Goal: Transaction & Acquisition: Purchase product/service

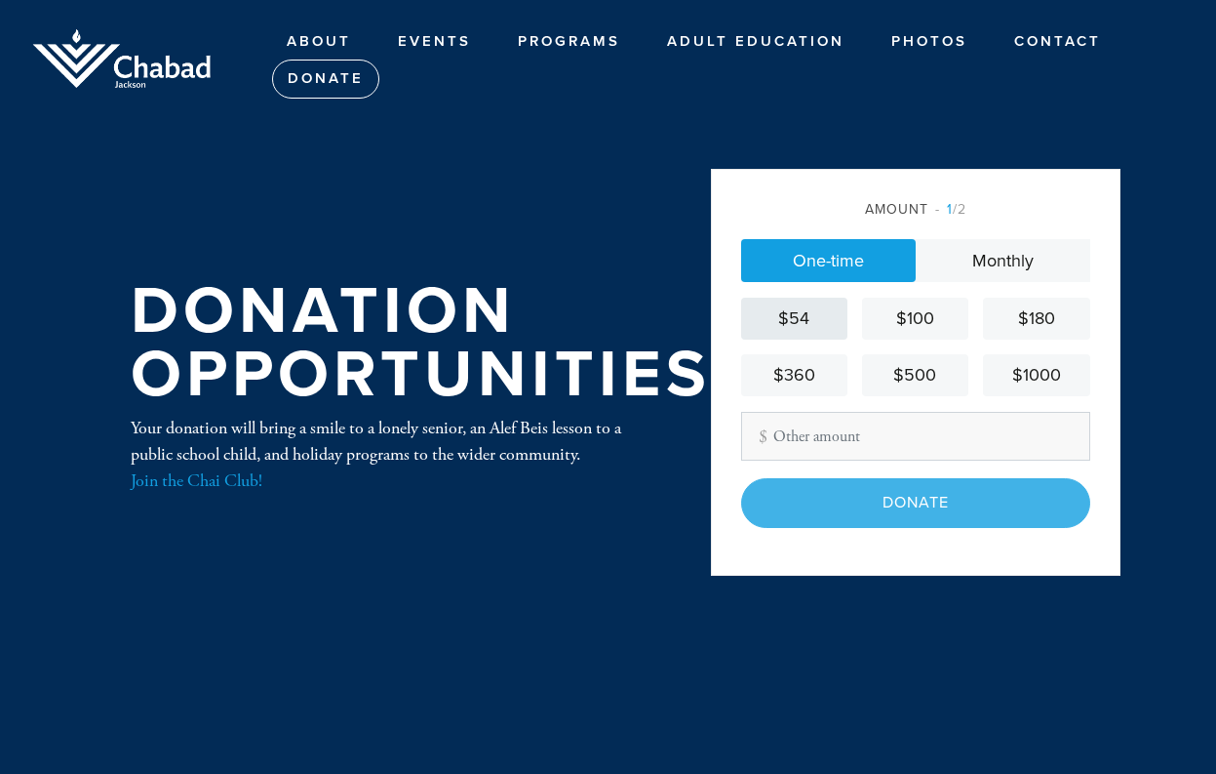
click at [792, 323] on div "$54" at bounding box center [794, 318] width 91 height 26
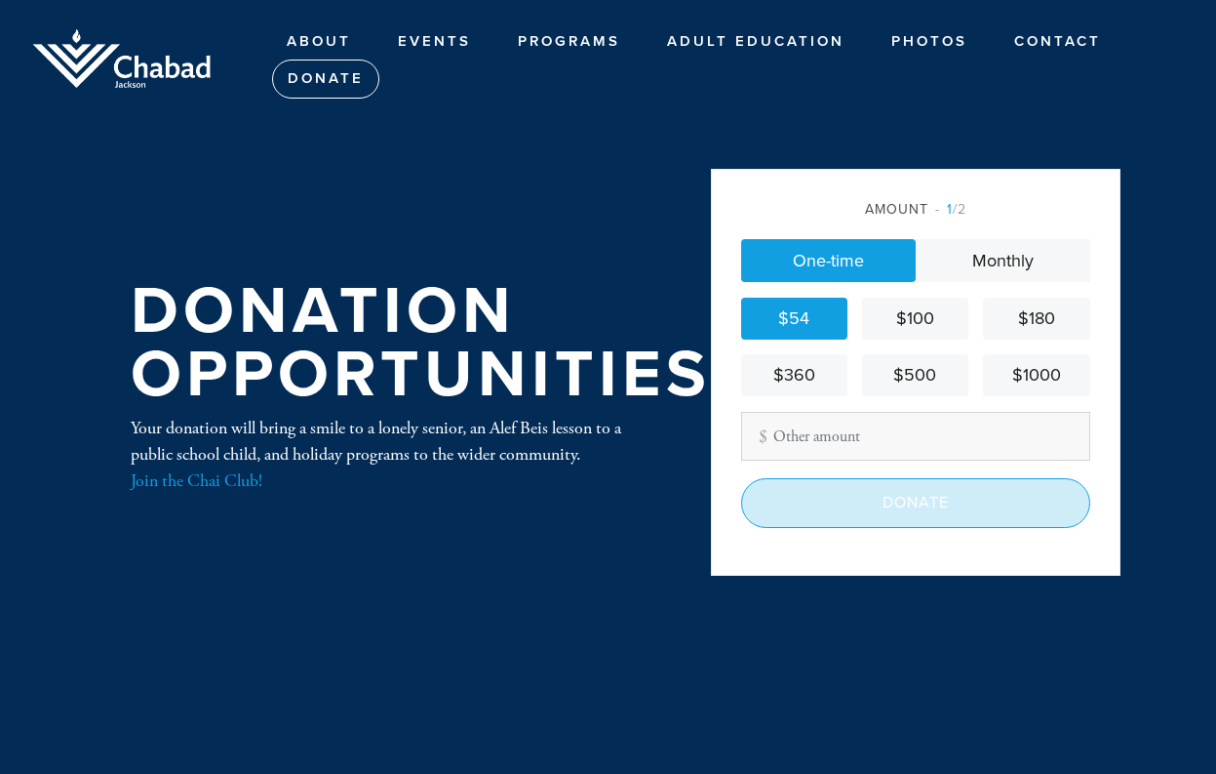
click at [871, 498] on input "Donate" at bounding box center [915, 502] width 349 height 49
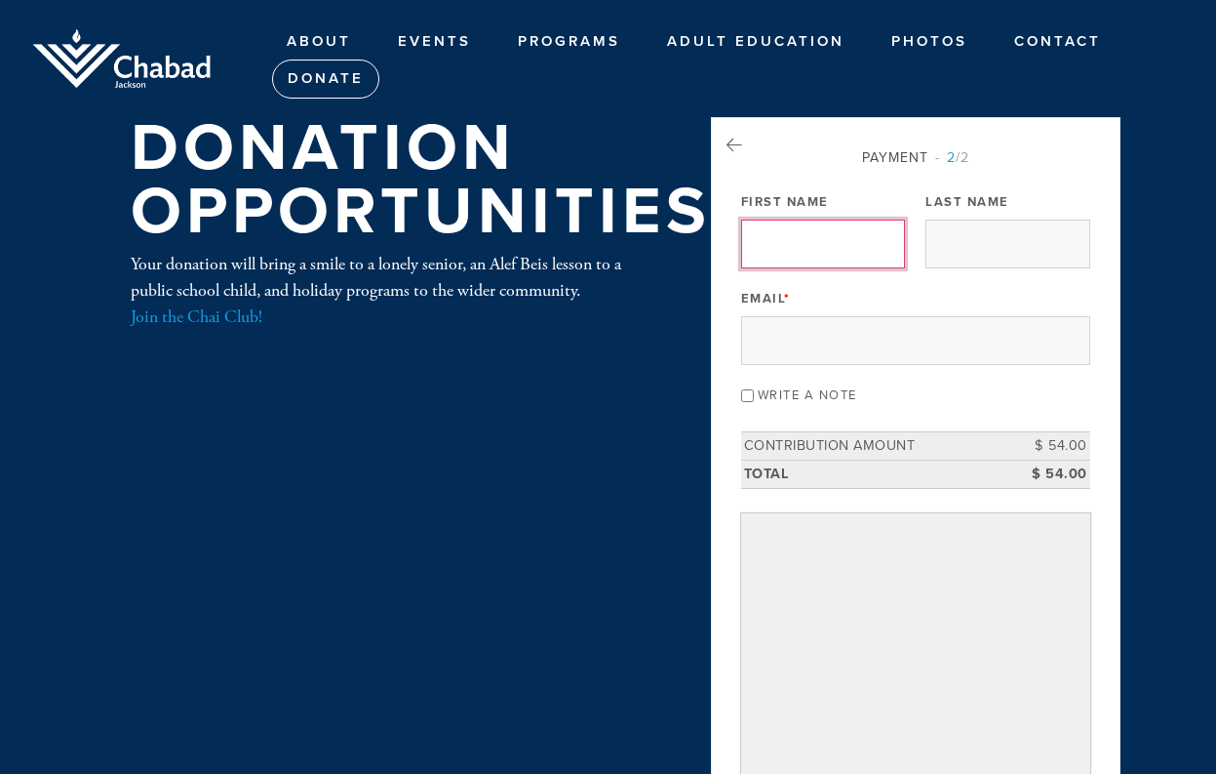
click at [864, 245] on input "First Name" at bounding box center [823, 243] width 164 height 49
type input "[PERSON_NAME]"
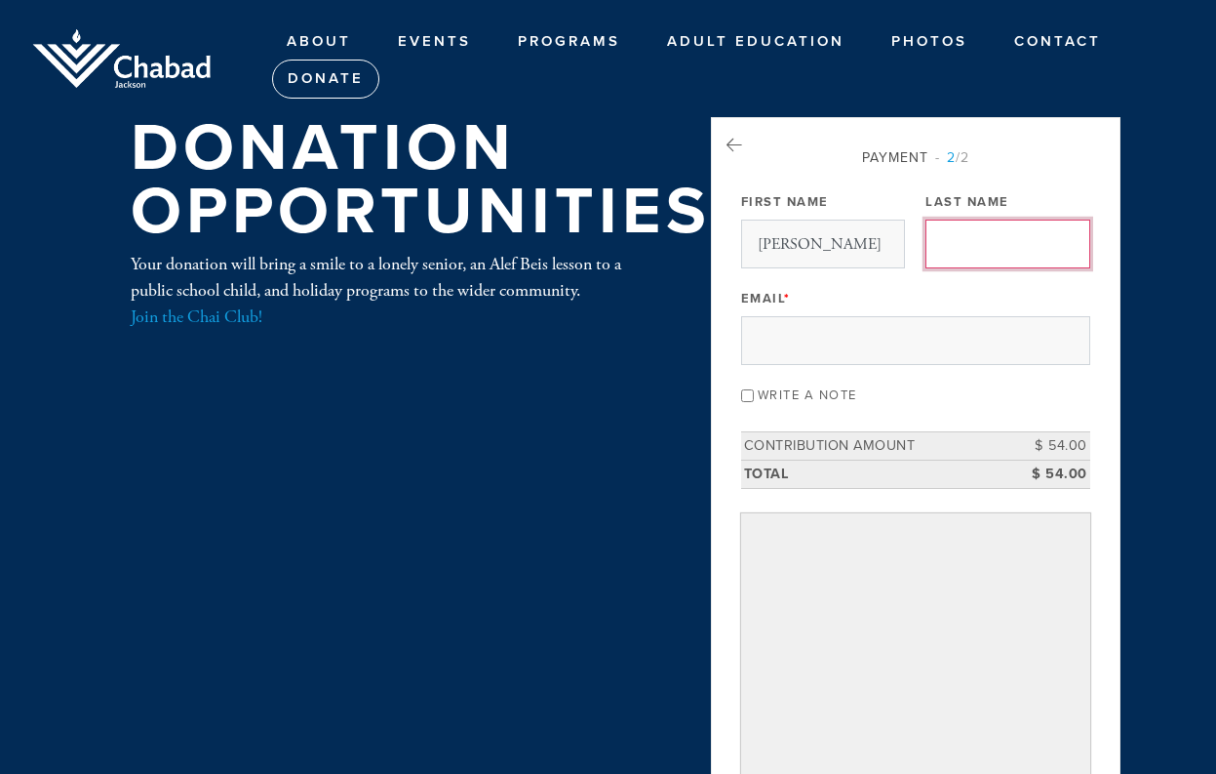
click at [1039, 242] on input "Last Name" at bounding box center [1008, 243] width 164 height 49
type input "[PERSON_NAME]"
click at [869, 319] on div "Email *" at bounding box center [915, 324] width 349 height 81
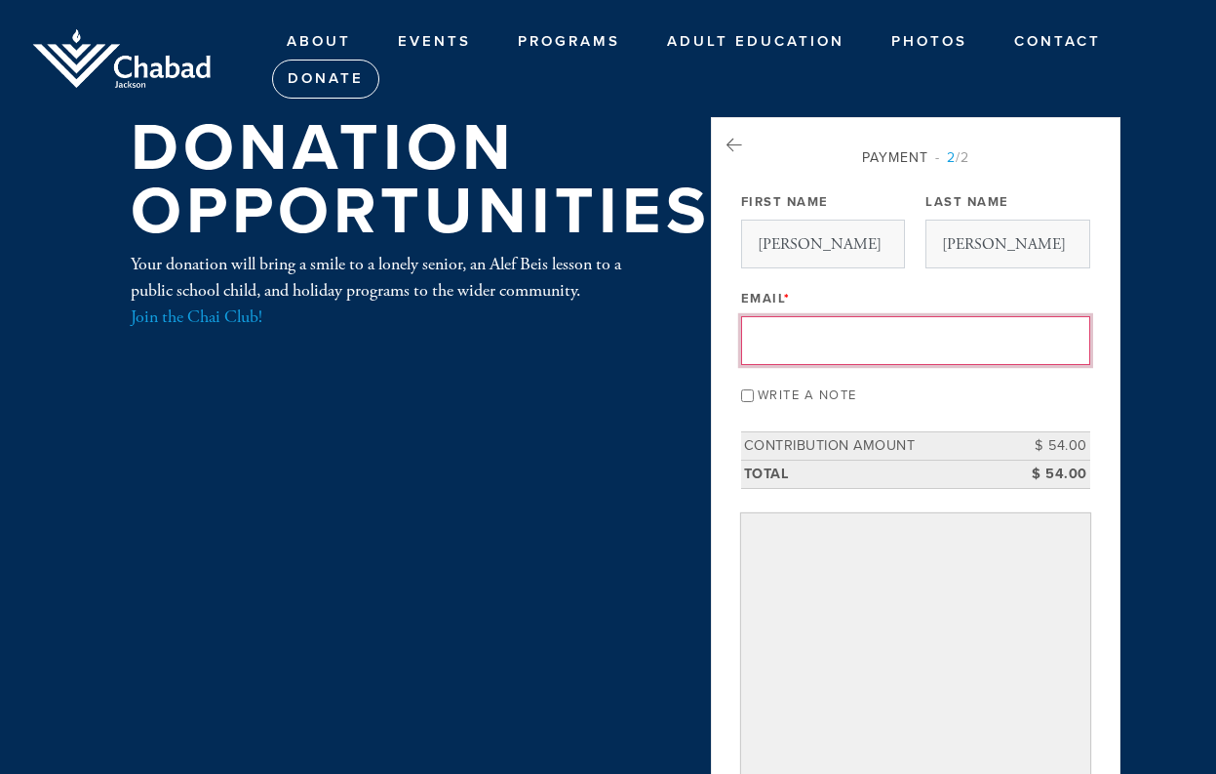
click at [827, 355] on input "Email *" at bounding box center [915, 340] width 349 height 49
type input "[EMAIL_ADDRESS][DOMAIN_NAME]"
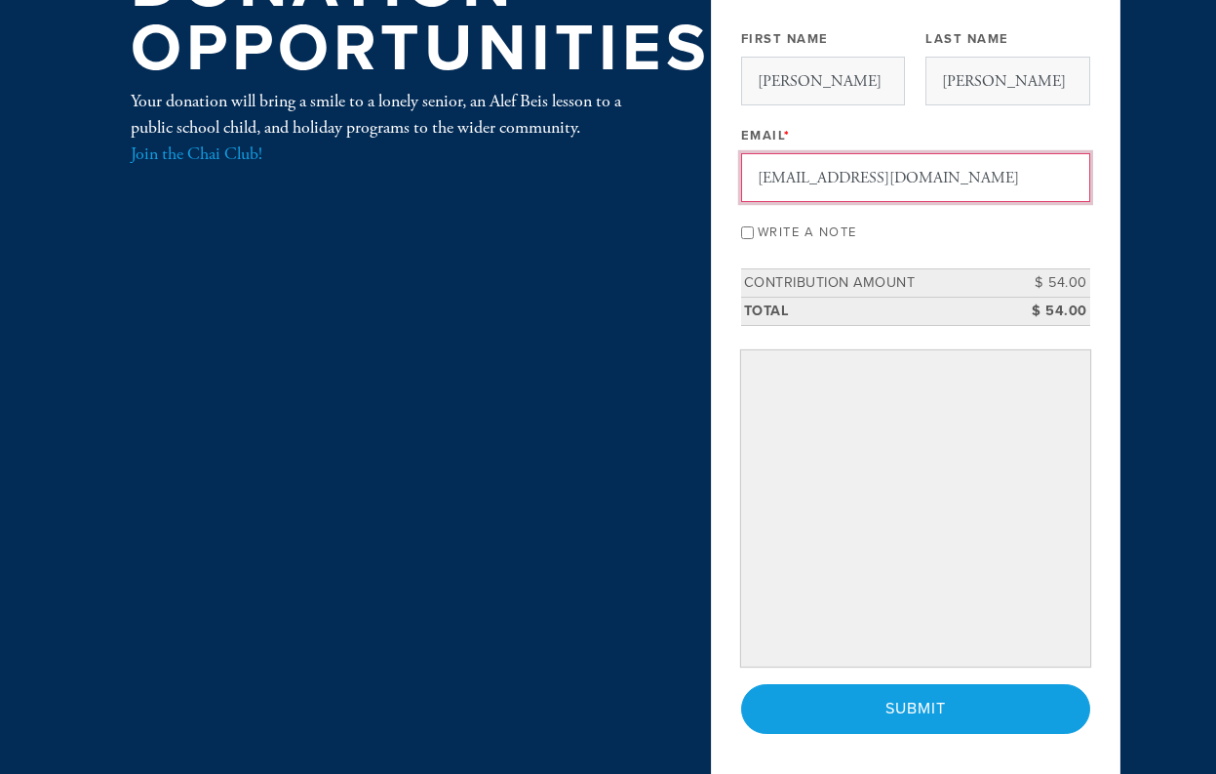
scroll to position [170, 0]
